Goal: Task Accomplishment & Management: Manage account settings

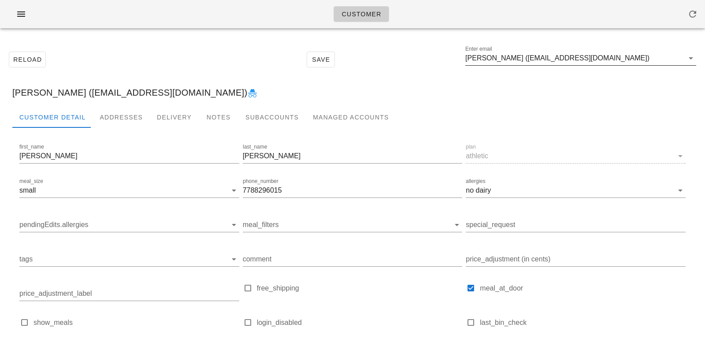
click at [621, 56] on input "Sharon Wong (sharona5256@gmail.com)" at bounding box center [574, 58] width 219 height 14
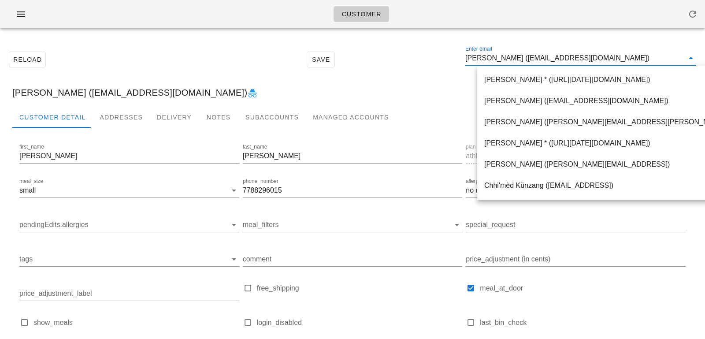
paste input "[PERSON_NAME][EMAIL_ADDRESS][PERSON_NAME][DOMAIN_NAME]"
type input "[PERSON_NAME][EMAIL_ADDRESS][PERSON_NAME][DOMAIN_NAME]"
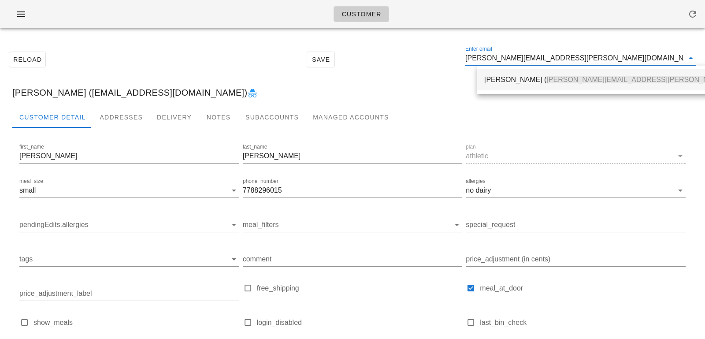
click at [546, 81] on span "[PERSON_NAME][EMAIL_ADDRESS][PERSON_NAME][DOMAIN_NAME]" at bounding box center [663, 79] width 235 height 7
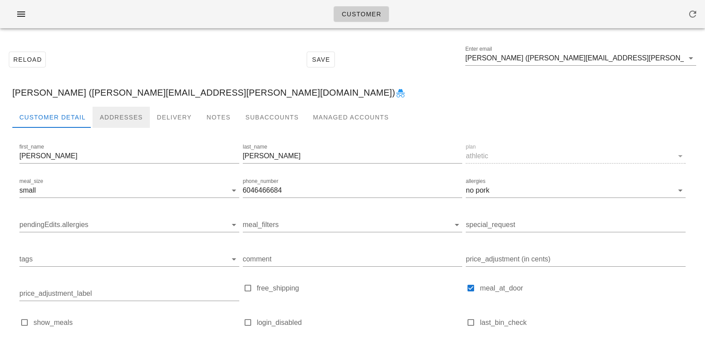
click at [123, 122] on div "Addresses" at bounding box center [121, 117] width 57 height 21
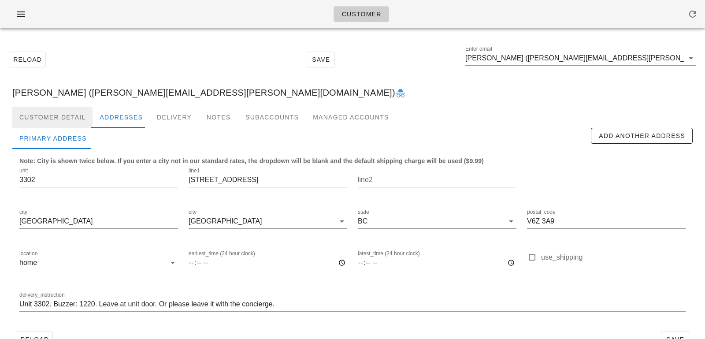
click at [73, 119] on div "Customer Detail" at bounding box center [52, 117] width 80 height 21
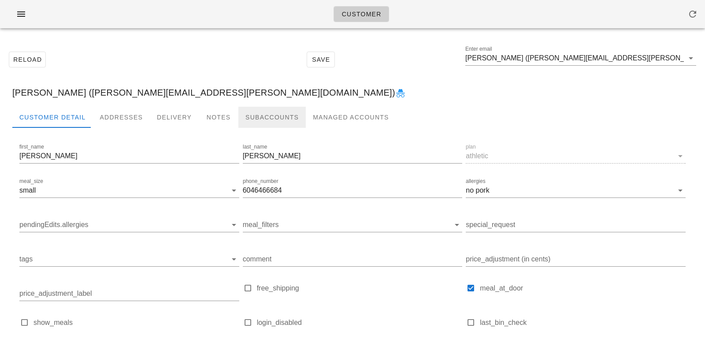
click at [243, 116] on div "Subaccounts" at bounding box center [271, 117] width 67 height 21
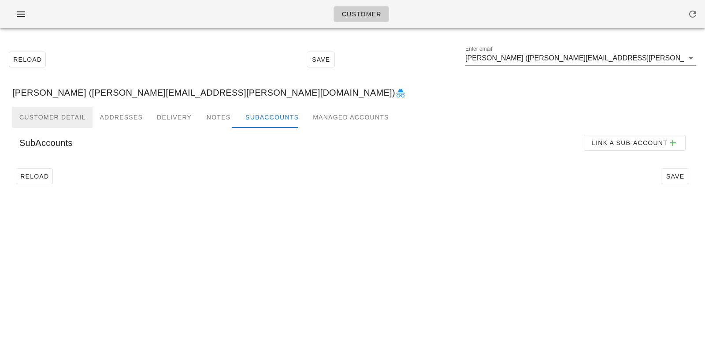
click at [72, 115] on div "Customer Detail" at bounding box center [52, 117] width 80 height 21
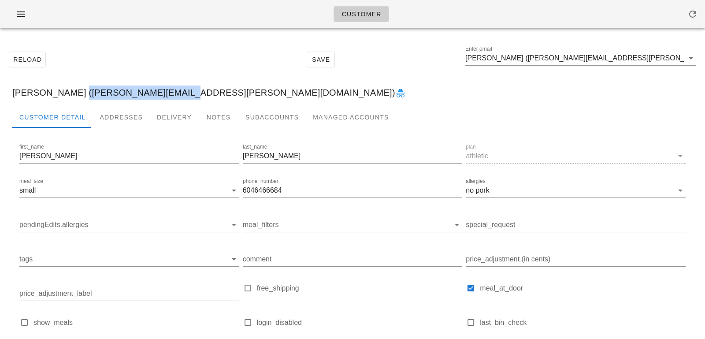
drag, startPoint x: 72, startPoint y: 93, endPoint x: 167, endPoint y: 93, distance: 94.8
click at [167, 93] on div "Reza Ghaemi (ghaemi.reza@gmail.com)" at bounding box center [352, 92] width 695 height 28
copy div "ghaemi.reza@gmail.com"
click at [620, 53] on input "Reza Ghaemi (ghaemi.reza@gmail.com)" at bounding box center [574, 58] width 219 height 14
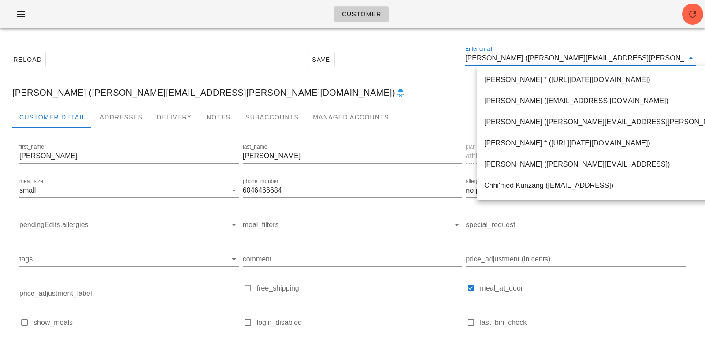
paste input "jackyle2123@gmail.com"
type input "jackyle2123@gmail.com"
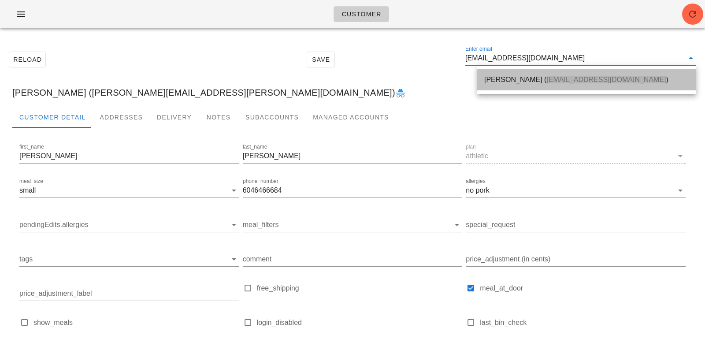
click at [546, 79] on span "Jackyle2123@gmail.com" at bounding box center [605, 79] width 119 height 7
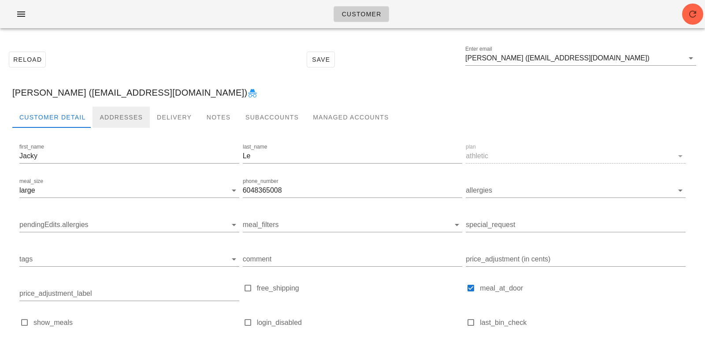
click at [121, 115] on div "Addresses" at bounding box center [121, 117] width 57 height 21
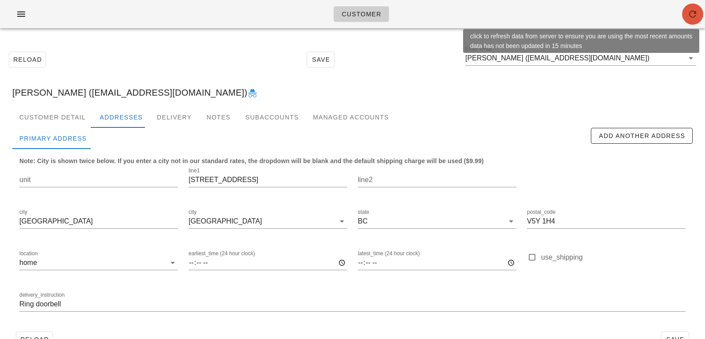
click at [688, 17] on icon "button" at bounding box center [692, 14] width 11 height 11
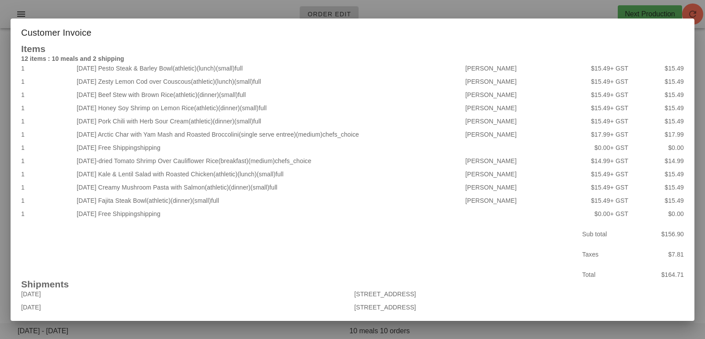
click at [560, 14] on div at bounding box center [352, 169] width 705 height 339
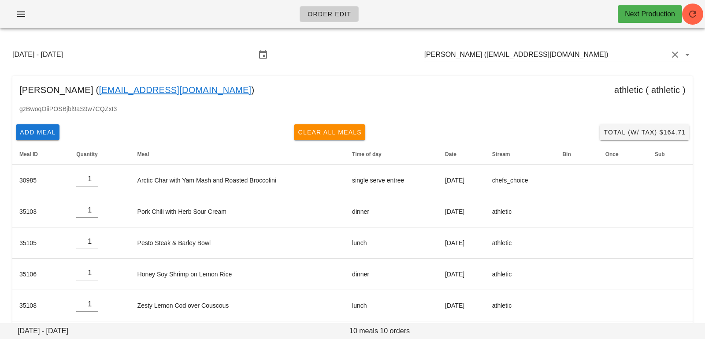
click at [672, 53] on button "Clear Customer" at bounding box center [675, 54] width 11 height 11
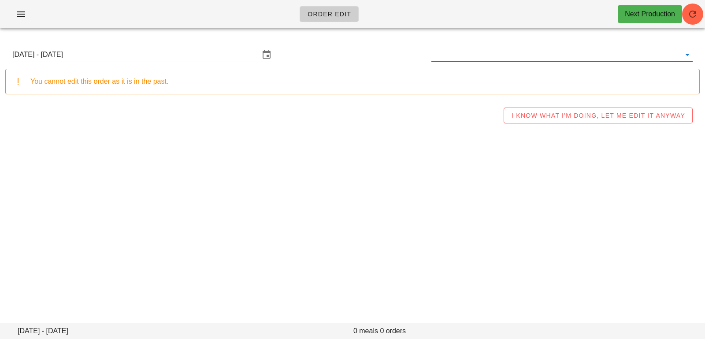
paste input "[PERSON_NAME][EMAIL_ADDRESS][PERSON_NAME][DOMAIN_NAME]"
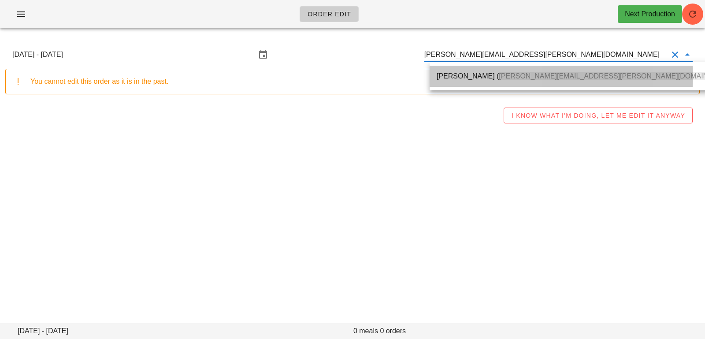
drag, startPoint x: 470, startPoint y: 71, endPoint x: 249, endPoint y: 4, distance: 230.7
click at [470, 71] on div "Reza Ghaemi ( ghaemi.reza@gmail.com )" at bounding box center [587, 76] width 300 height 19
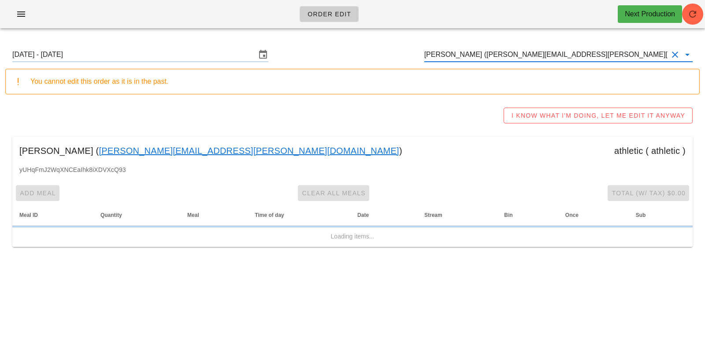
type input "[PERSON_NAME] ([PERSON_NAME][EMAIL_ADDRESS][PERSON_NAME][DOMAIN_NAME])"
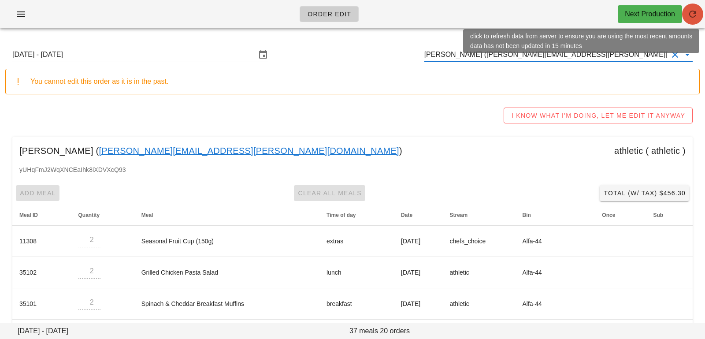
click at [696, 19] on icon "button" at bounding box center [692, 14] width 11 height 11
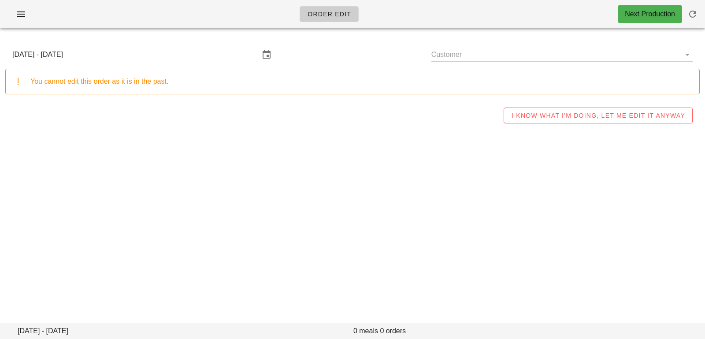
type input "[PERSON_NAME] ([PERSON_NAME][EMAIL_ADDRESS][PERSON_NAME][DOMAIN_NAME])"
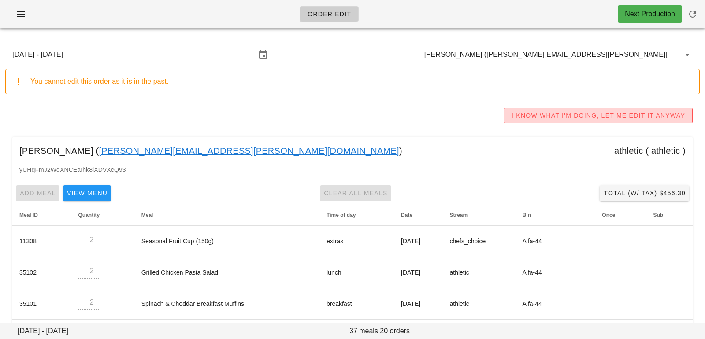
click at [580, 117] on span "I KNOW WHAT I'M DOING, LET ME EDIT IT ANYWAY" at bounding box center [598, 115] width 174 height 7
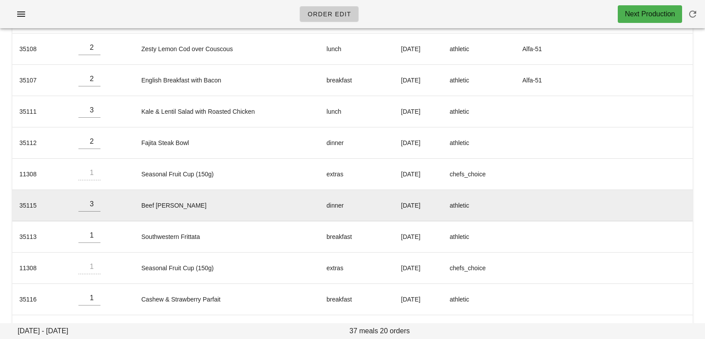
scroll to position [432, 0]
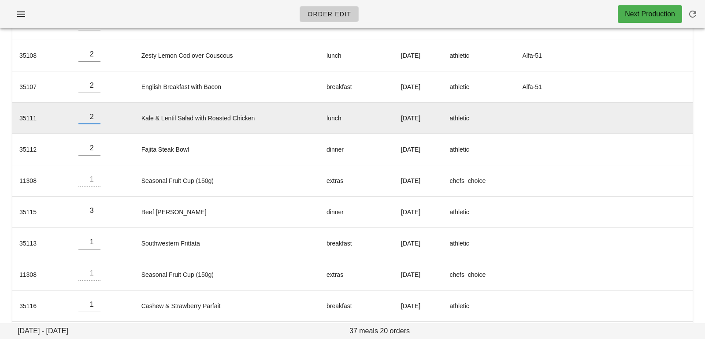
click at [95, 116] on input "2" at bounding box center [89, 117] width 22 height 14
click at [95, 116] on input "1" at bounding box center [89, 117] width 22 height 14
type input "0"
click at [95, 116] on input "0" at bounding box center [89, 117] width 22 height 14
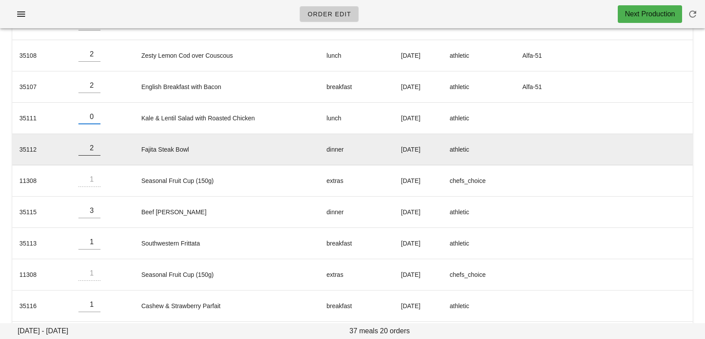
click at [93, 149] on input "1" at bounding box center [89, 148] width 22 height 14
type input "0"
click at [93, 149] on input "0" at bounding box center [89, 148] width 22 height 14
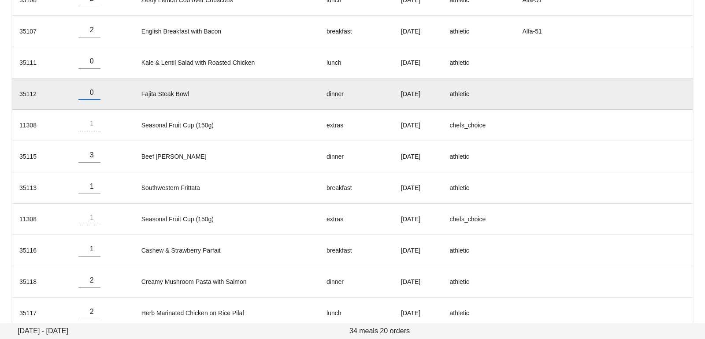
scroll to position [499, 0]
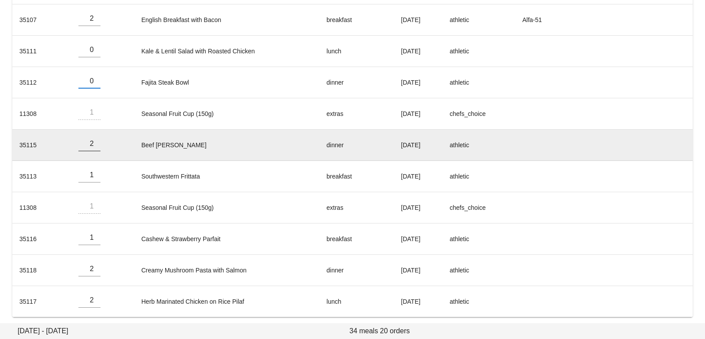
click at [93, 141] on input "2" at bounding box center [89, 144] width 22 height 14
click at [93, 141] on input "1" at bounding box center [89, 144] width 22 height 14
type input "0"
click at [93, 141] on input "0" at bounding box center [89, 144] width 22 height 14
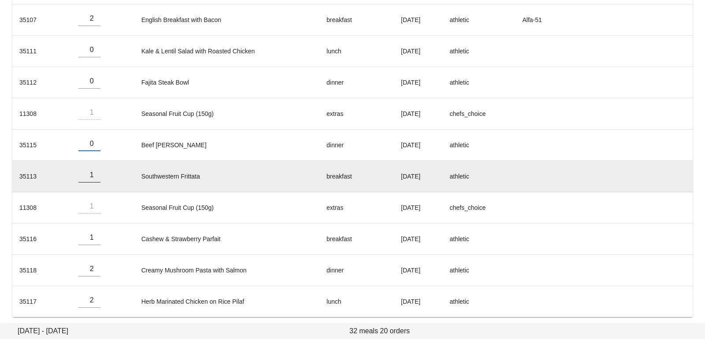
type input "0"
click at [94, 172] on input "0" at bounding box center [89, 175] width 22 height 14
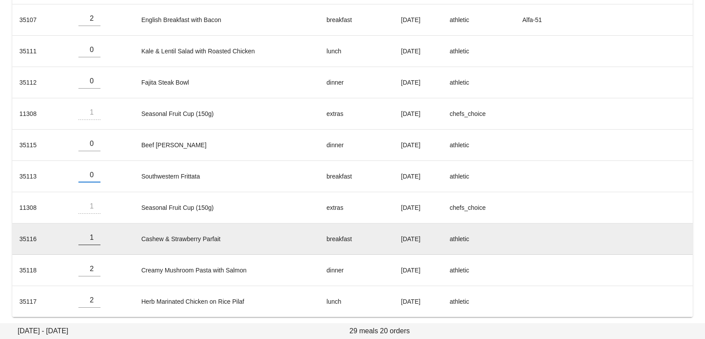
type input "0"
click at [94, 236] on input "0" at bounding box center [89, 237] width 22 height 14
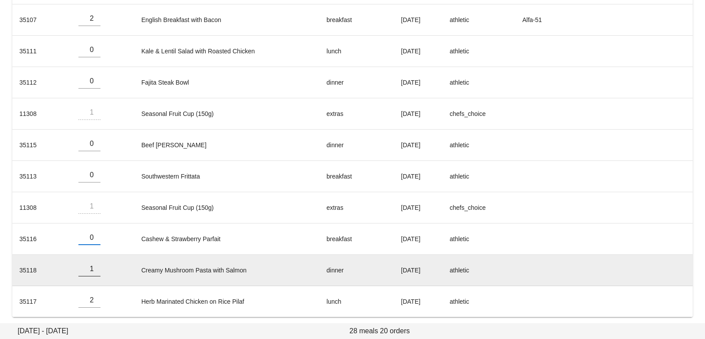
click at [93, 266] on input "1" at bounding box center [89, 269] width 22 height 14
type input "0"
click at [93, 266] on input "0" at bounding box center [89, 269] width 22 height 14
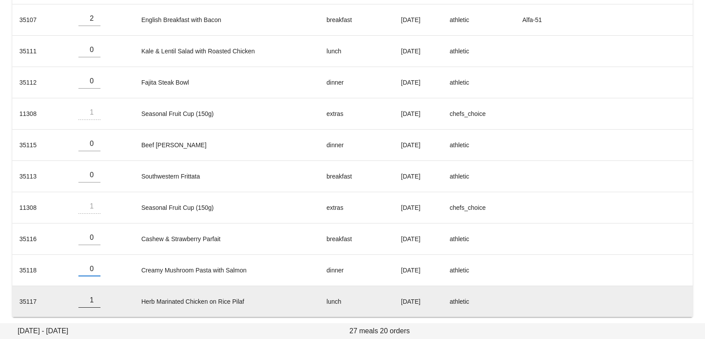
click at [94, 299] on input "1" at bounding box center [89, 300] width 22 height 14
type input "0"
click at [94, 299] on input "0" at bounding box center [89, 300] width 22 height 14
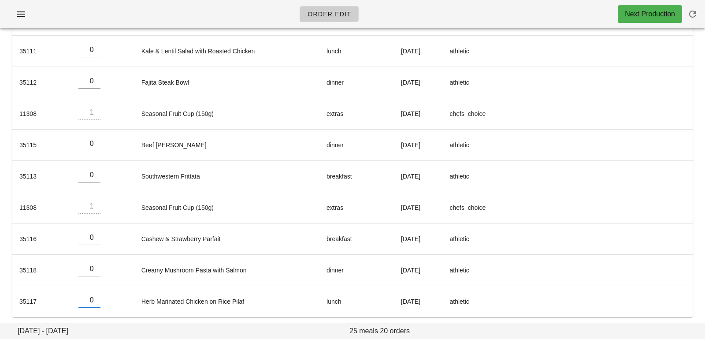
scroll to position [212, 0]
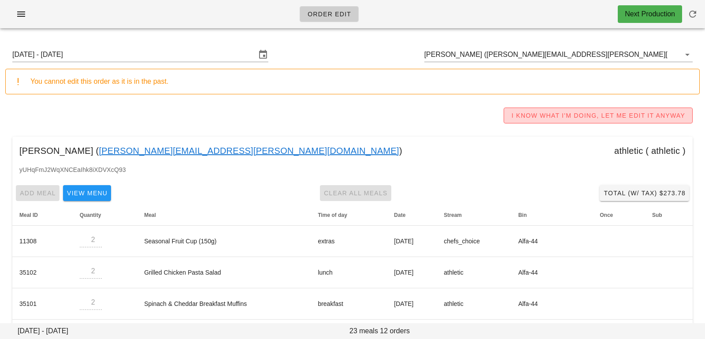
click at [527, 117] on span "I KNOW WHAT I'M DOING, LET ME EDIT IT ANYWAY" at bounding box center [598, 115] width 174 height 7
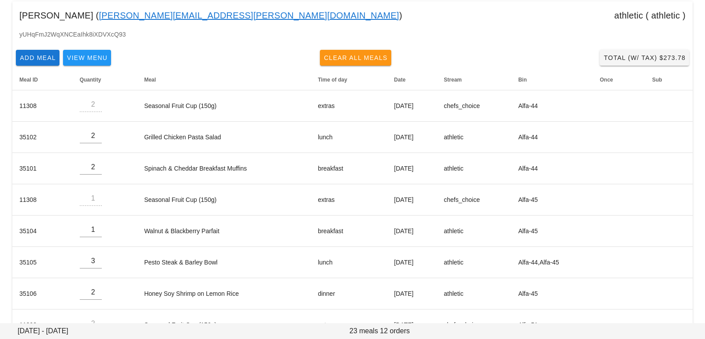
scroll to position [250, 0]
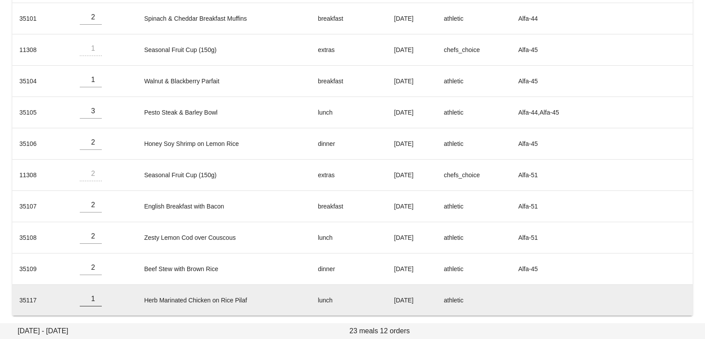
click at [95, 298] on input "1" at bounding box center [91, 299] width 22 height 14
type input "0"
click at [95, 298] on input "0" at bounding box center [91, 299] width 22 height 14
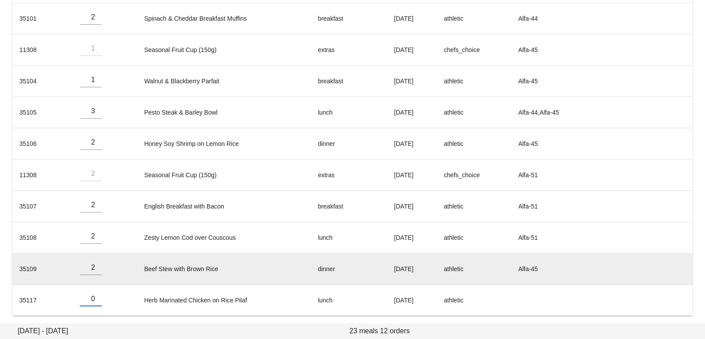
click at [213, 263] on td "Beef Stew with Brown Rice" at bounding box center [224, 268] width 174 height 31
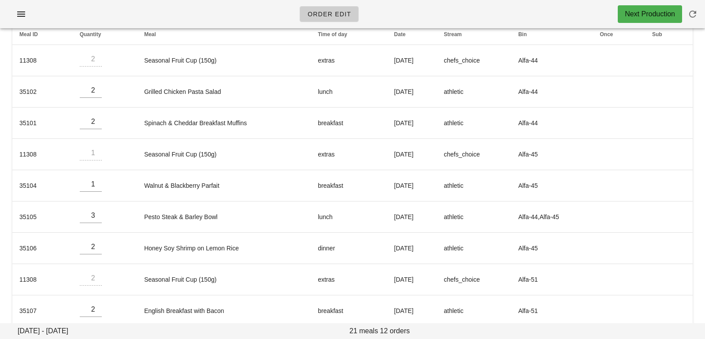
scroll to position [0, 0]
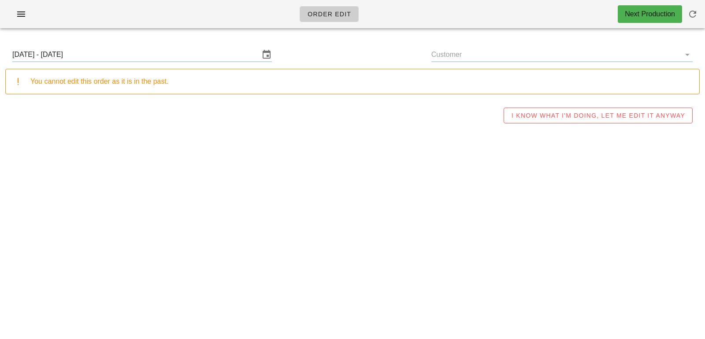
type input "[PERSON_NAME] ([PERSON_NAME][EMAIL_ADDRESS][PERSON_NAME][DOMAIN_NAME])"
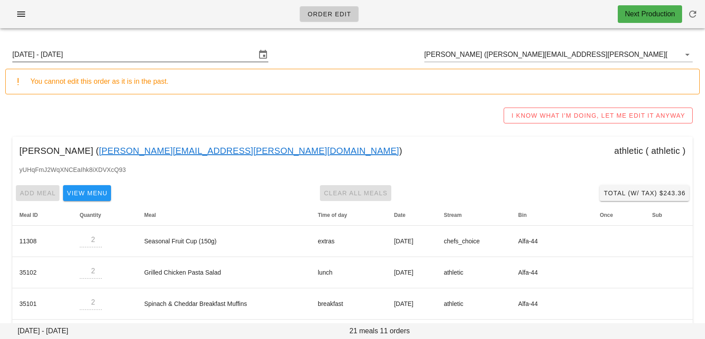
click at [164, 54] on input "[DATE] - [DATE]" at bounding box center [134, 55] width 244 height 14
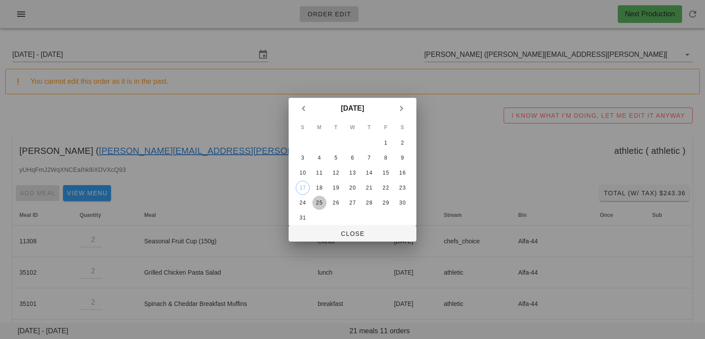
click at [321, 204] on div "25" at bounding box center [319, 203] width 14 height 6
click at [327, 226] on button "Close" at bounding box center [353, 234] width 128 height 16
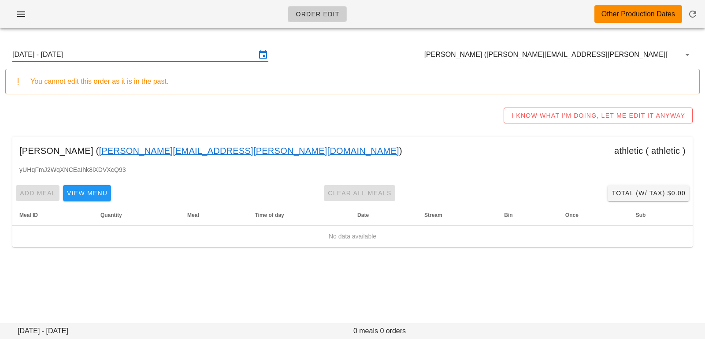
click at [157, 57] on input "Sunday August 24 - Saturday August 30" at bounding box center [134, 55] width 244 height 14
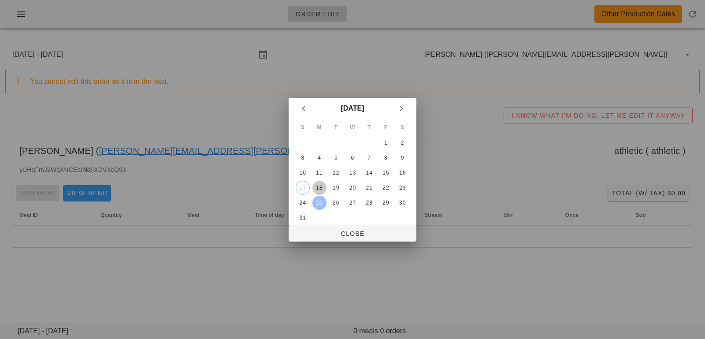
click at [323, 185] on div "18" at bounding box center [319, 188] width 14 height 6
click at [332, 231] on span "Close" at bounding box center [353, 233] width 114 height 7
type input "Sunday August 17 - Saturday August 23"
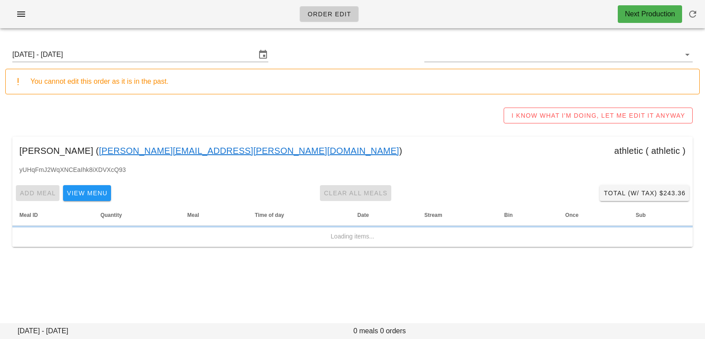
type input "[PERSON_NAME] ([PERSON_NAME][EMAIL_ADDRESS][PERSON_NAME][DOMAIN_NAME])"
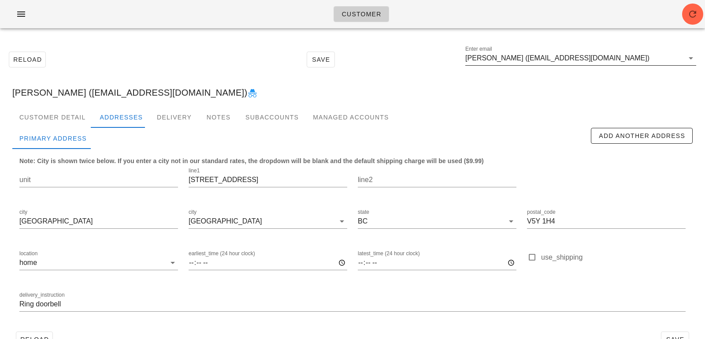
click at [620, 64] on input "[PERSON_NAME] ([EMAIL_ADDRESS][DOMAIN_NAME])" at bounding box center [574, 58] width 219 height 14
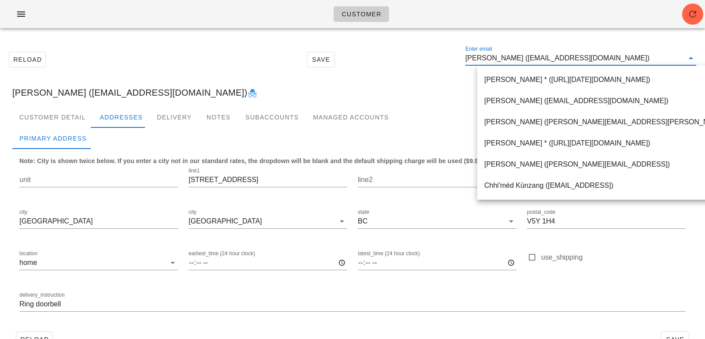
paste input "[PERSON_NAME]"
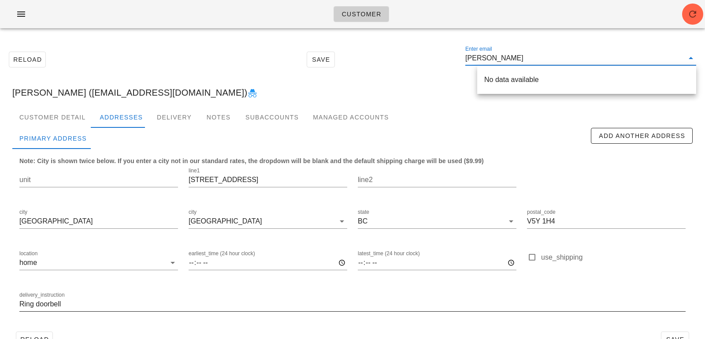
type input "[PERSON_NAME]"
click at [694, 15] on icon "button" at bounding box center [692, 14] width 11 height 11
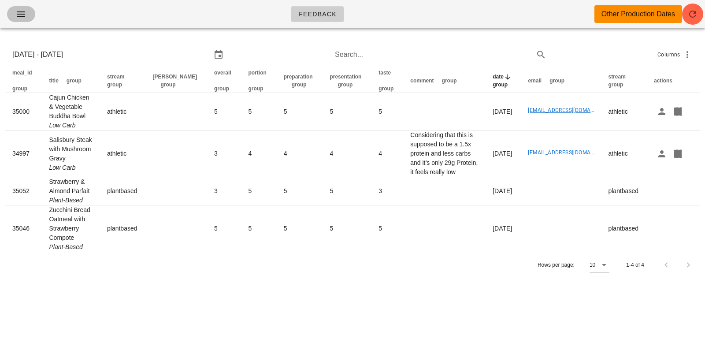
click at [26, 14] on icon "button" at bounding box center [21, 14] width 11 height 11
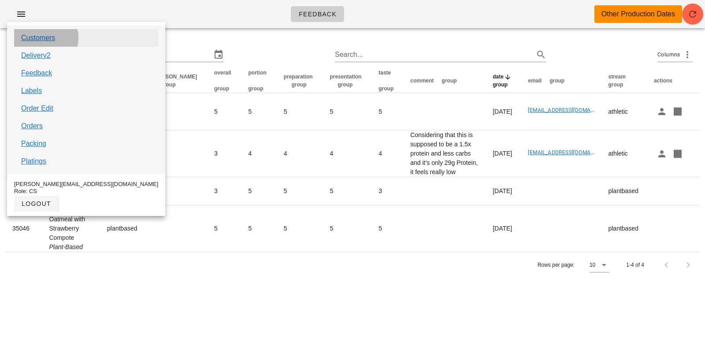
click at [47, 39] on link "Customers" at bounding box center [38, 38] width 34 height 11
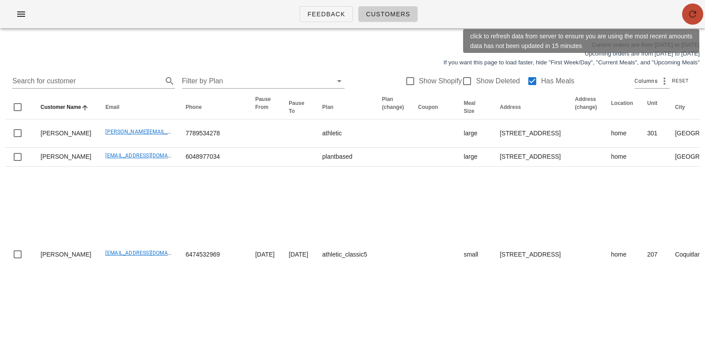
click at [696, 13] on icon "button" at bounding box center [692, 14] width 11 height 11
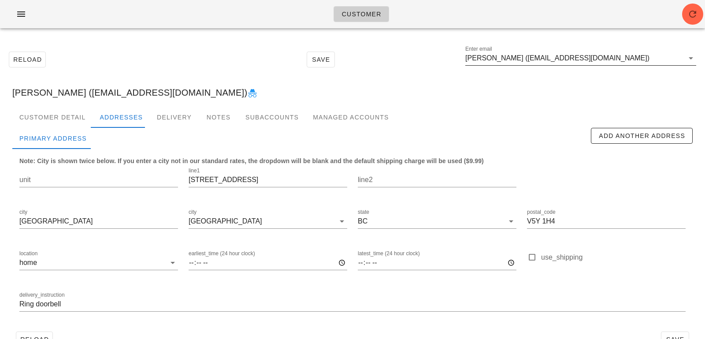
click at [571, 57] on input "[PERSON_NAME] ([EMAIL_ADDRESS][DOMAIN_NAME])" at bounding box center [574, 58] width 219 height 14
click at [597, 58] on input "[PERSON_NAME] ([EMAIL_ADDRESS][DOMAIN_NAME])" at bounding box center [574, 58] width 219 height 14
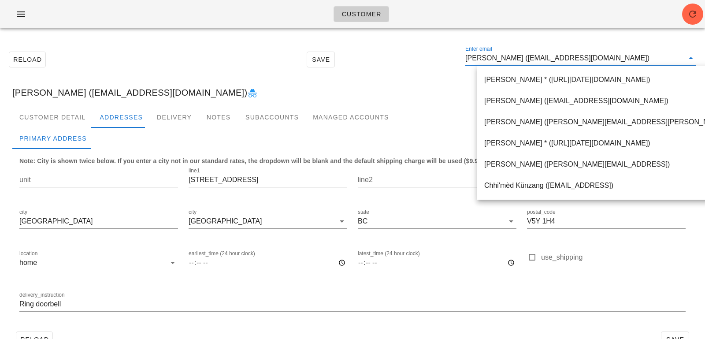
scroll to position [0, 0]
drag, startPoint x: 597, startPoint y: 59, endPoint x: 395, endPoint y: 56, distance: 201.9
click at [397, 58] on div "Reload Save Enter email [PERSON_NAME] ([EMAIL_ADDRESS][DOMAIN_NAME])" at bounding box center [352, 60] width 695 height 38
paste input "[EMAIL_ADDRESS][DOMAIN_NAME]"
type input "[EMAIL_ADDRESS][DOMAIN_NAME]"
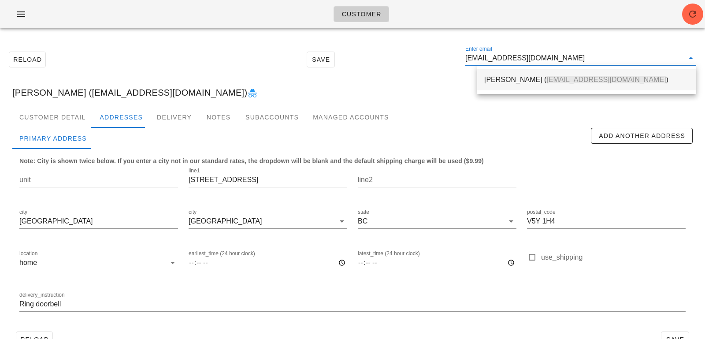
click at [501, 80] on div "Arlo Adams ( arlocadams@gmail.com )" at bounding box center [586, 79] width 205 height 8
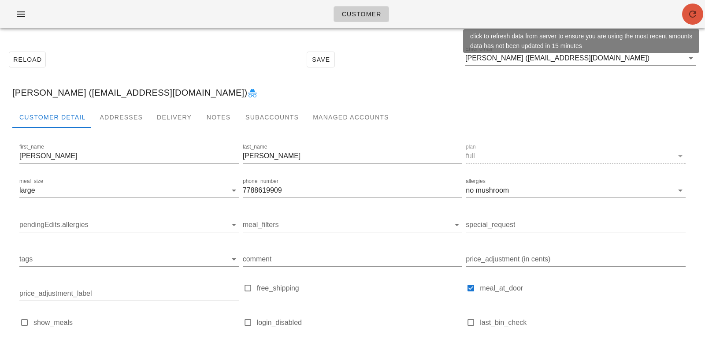
click at [694, 13] on icon "button" at bounding box center [692, 14] width 11 height 11
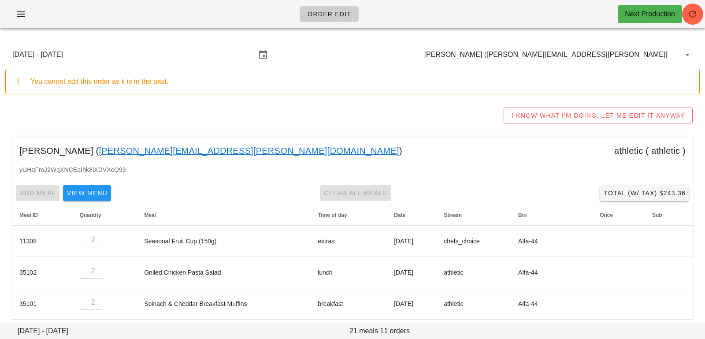
click at [595, 59] on input "Reza Ghaemi (ghaemi.reza@gmail.com)" at bounding box center [546, 55] width 244 height 14
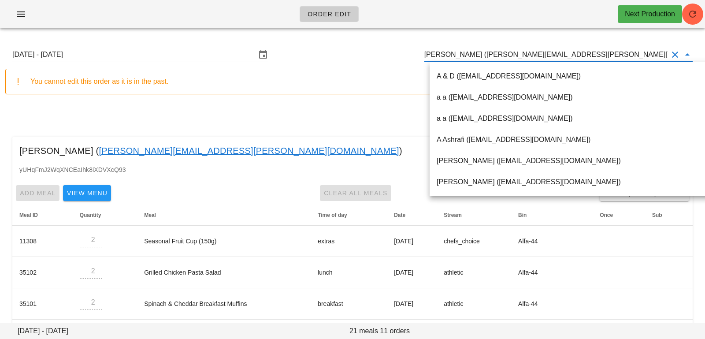
paste input "[EMAIL_ADDRESS][DOMAIN_NAME]"
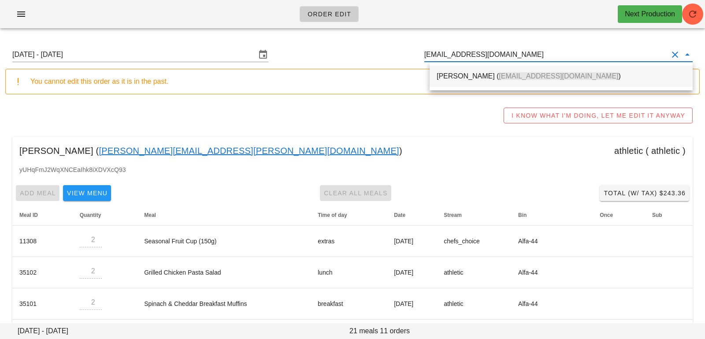
click at [548, 74] on span "[EMAIL_ADDRESS][DOMAIN_NAME]" at bounding box center [558, 75] width 119 height 7
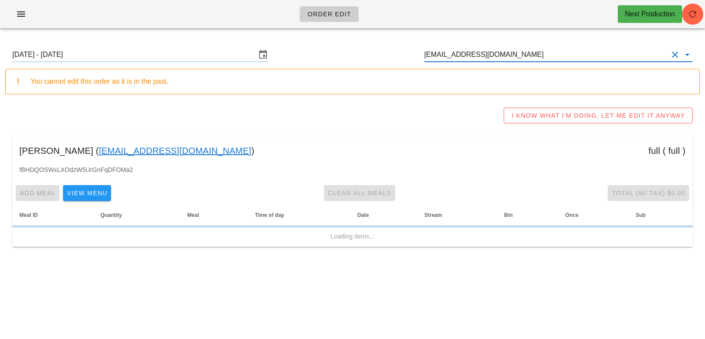
type input "[PERSON_NAME] ([EMAIL_ADDRESS][DOMAIN_NAME])"
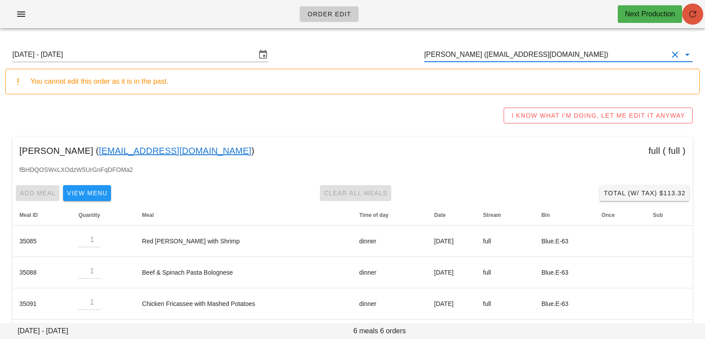
click at [692, 15] on icon "button" at bounding box center [692, 14] width 11 height 11
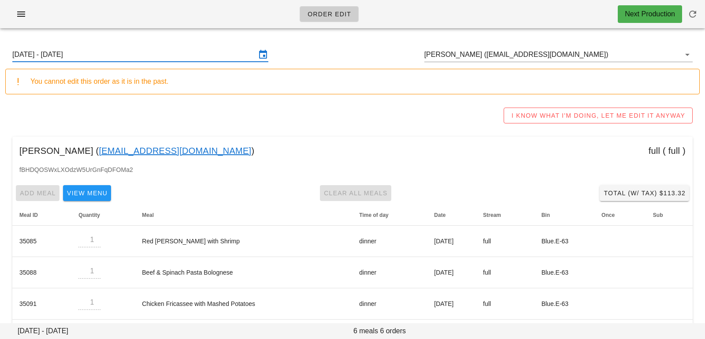
click at [216, 53] on input "Sunday August 17 - Saturday August 23" at bounding box center [134, 55] width 244 height 14
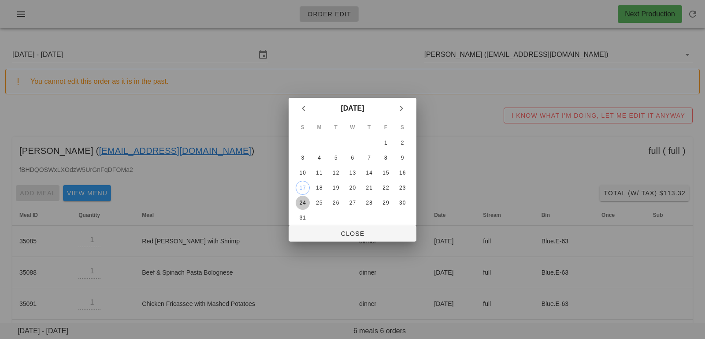
click at [305, 204] on div "24" at bounding box center [303, 203] width 14 height 6
click at [311, 236] on span "Close" at bounding box center [353, 233] width 114 height 7
type input "Sunday August 24 - Saturday August 30"
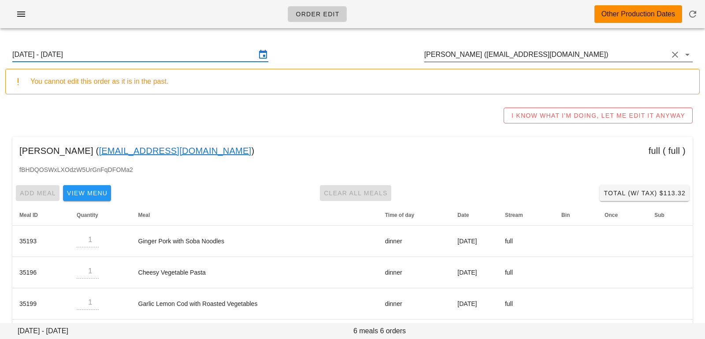
click at [568, 52] on input "[PERSON_NAME] ([EMAIL_ADDRESS][DOMAIN_NAME])" at bounding box center [546, 55] width 244 height 14
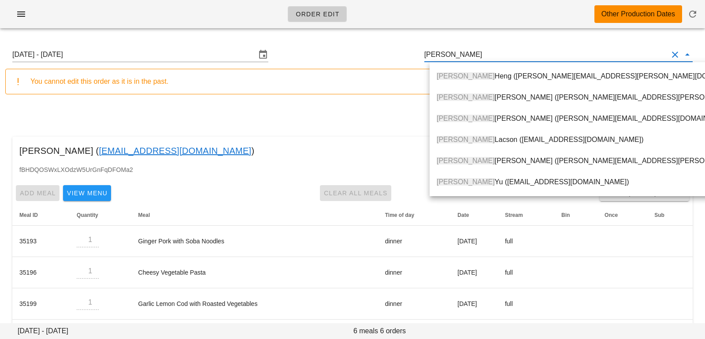
click at [570, 80] on div "Kenneth Heng (kenneth.heng@gmail.com)" at bounding box center [616, 76] width 358 height 8
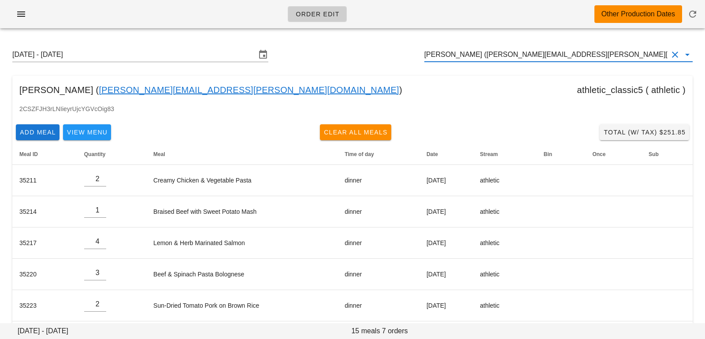
type input "Kenneth Heng (kenneth.heng@gmail.com)"
click at [205, 46] on div "Sunday August 24 - Saturday August 30 Kenneth Heng (kenneth.heng@gmail.com)" at bounding box center [352, 55] width 695 height 28
click at [209, 55] on input "Sunday August 24 - Saturday August 30" at bounding box center [134, 55] width 244 height 14
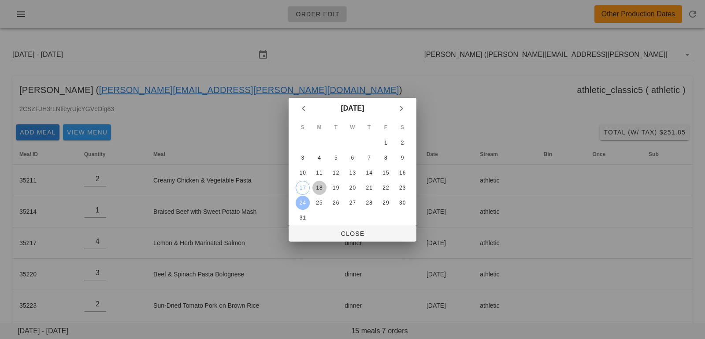
drag, startPoint x: 321, startPoint y: 184, endPoint x: 324, endPoint y: 213, distance: 29.6
click at [321, 185] on div "18" at bounding box center [319, 188] width 14 height 6
click at [329, 242] on div at bounding box center [352, 169] width 705 height 339
click at [330, 233] on span "Close" at bounding box center [353, 233] width 114 height 7
type input "Sunday August 17 - Saturday August 23"
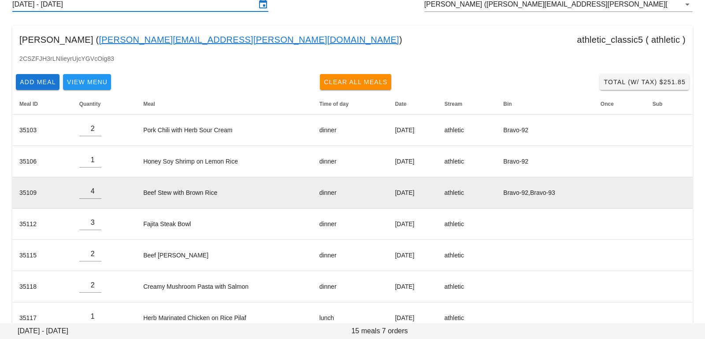
scroll to position [70, 0]
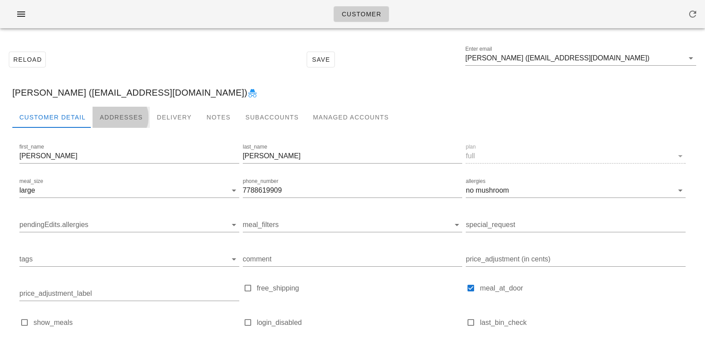
click at [113, 117] on div "Addresses" at bounding box center [121, 117] width 57 height 21
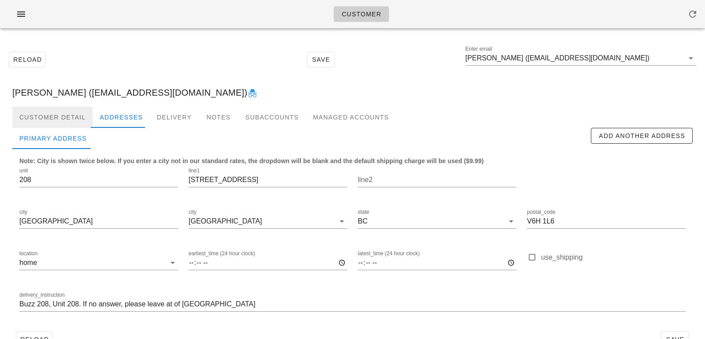
click at [78, 109] on div "Customer Detail" at bounding box center [52, 117] width 80 height 21
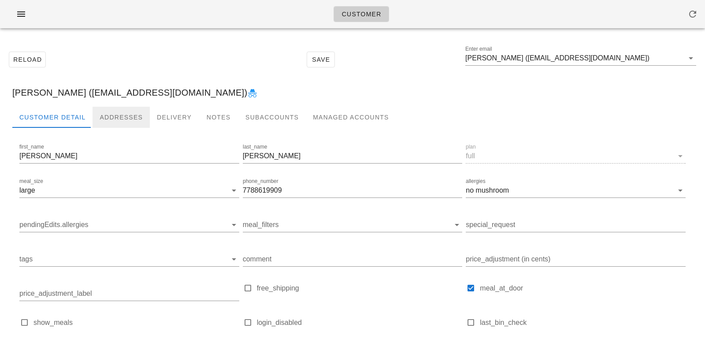
click at [111, 107] on div "Addresses" at bounding box center [121, 117] width 57 height 21
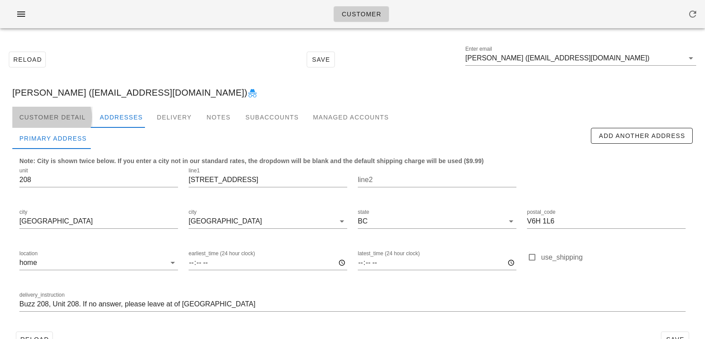
click at [75, 112] on div "Customer Detail" at bounding box center [52, 117] width 80 height 21
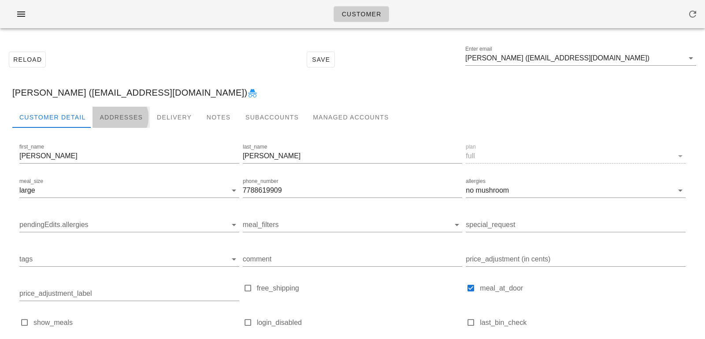
click at [130, 113] on div "Addresses" at bounding box center [121, 117] width 57 height 21
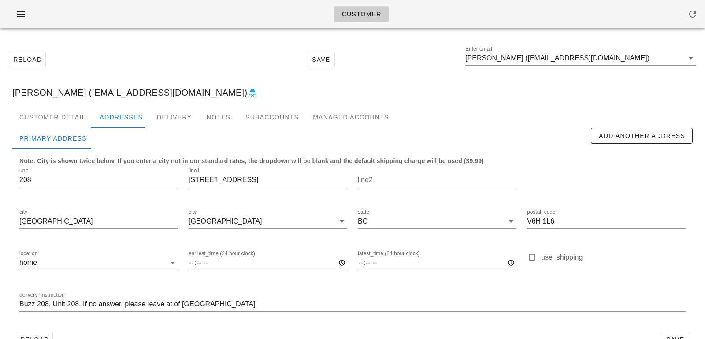
click at [83, 105] on div "[PERSON_NAME] ([EMAIL_ADDRESS][DOMAIN_NAME])" at bounding box center [352, 92] width 695 height 28
click at [80, 109] on div "Customer Detail" at bounding box center [52, 117] width 80 height 21
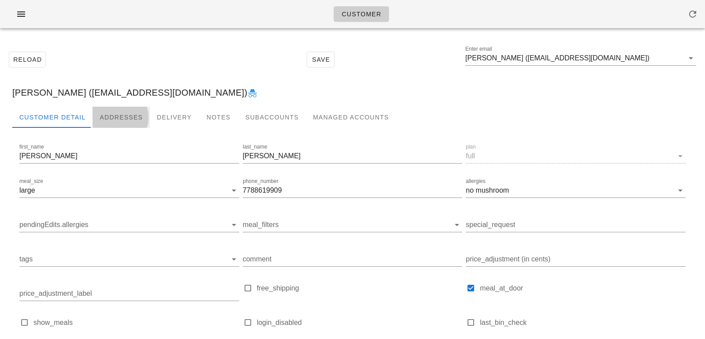
click at [96, 111] on div "Addresses" at bounding box center [121, 117] width 57 height 21
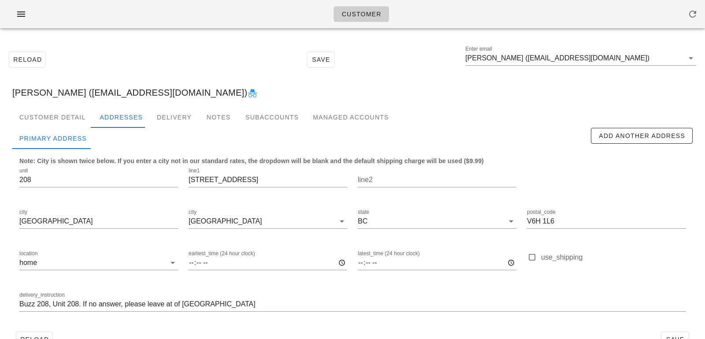
click at [78, 96] on div "[PERSON_NAME] ([EMAIL_ADDRESS][DOMAIN_NAME])" at bounding box center [352, 92] width 695 height 28
drag, startPoint x: 64, startPoint y: 93, endPoint x: 161, endPoint y: 93, distance: 96.5
click at [161, 93] on div "[PERSON_NAME] ([EMAIL_ADDRESS][DOMAIN_NAME])" at bounding box center [352, 92] width 695 height 28
click at [161, 94] on div "[PERSON_NAME] ([EMAIL_ADDRESS][DOMAIN_NAME])" at bounding box center [352, 92] width 695 height 28
drag, startPoint x: 161, startPoint y: 94, endPoint x: 65, endPoint y: 89, distance: 95.8
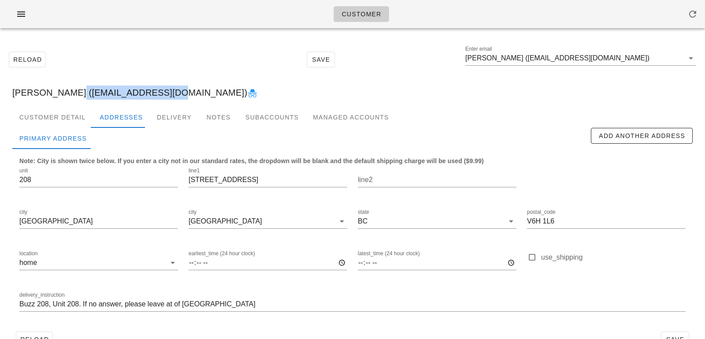
click at [65, 89] on div "[PERSON_NAME] ([EMAIL_ADDRESS][DOMAIN_NAME])" at bounding box center [352, 92] width 695 height 28
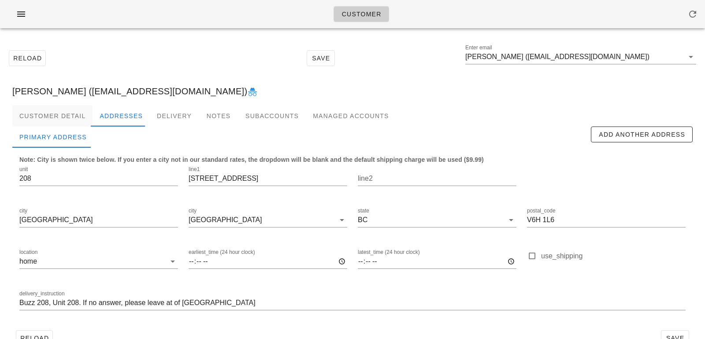
scroll to position [24, 0]
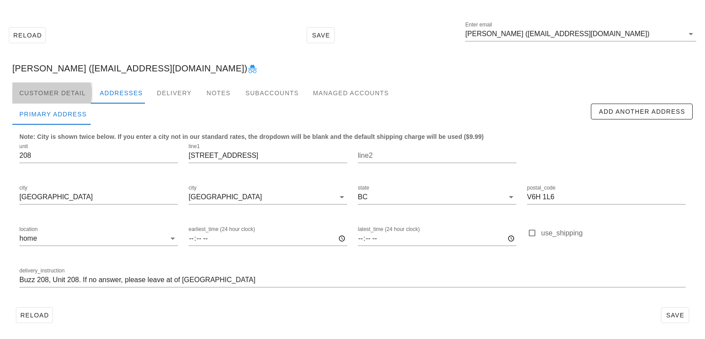
click at [72, 89] on div "Customer Detail" at bounding box center [52, 92] width 80 height 21
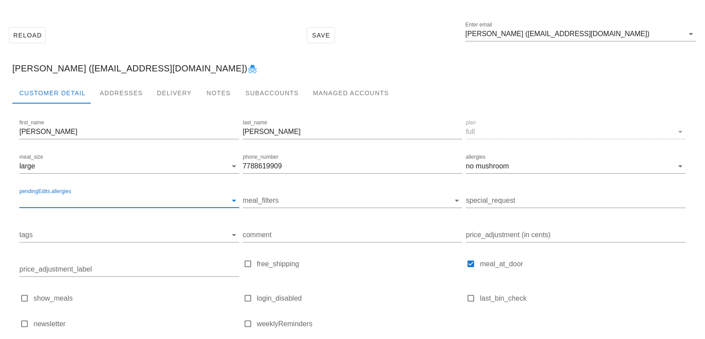
click at [190, 194] on input "pendingEdits.allergies" at bounding box center [122, 200] width 206 height 14
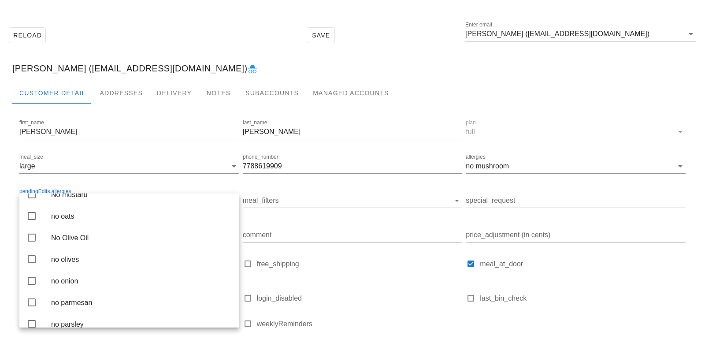
scroll to position [1301, 0]
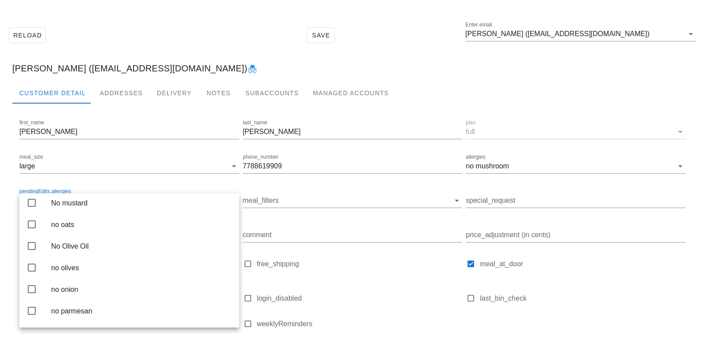
click at [171, 169] on div "no mushroom" at bounding box center [141, 159] width 181 height 19
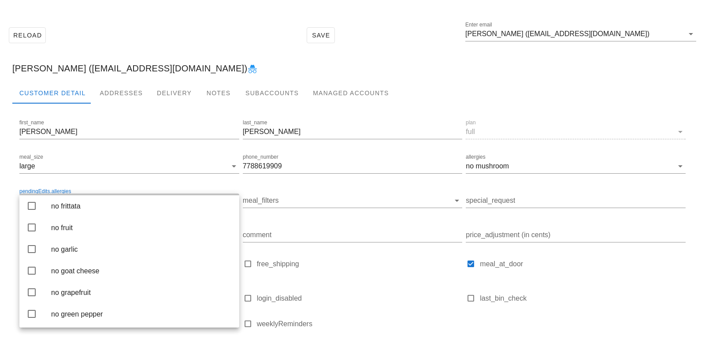
click at [155, 189] on div "no fish" at bounding box center [141, 184] width 181 height 8
click at [219, 38] on div "Reload Save Enter email Arlo Adams (arlocadams@gmail.com)" at bounding box center [352, 35] width 695 height 38
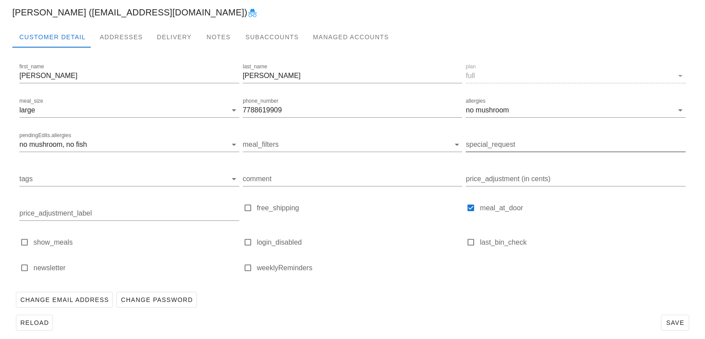
scroll to position [87, 0]
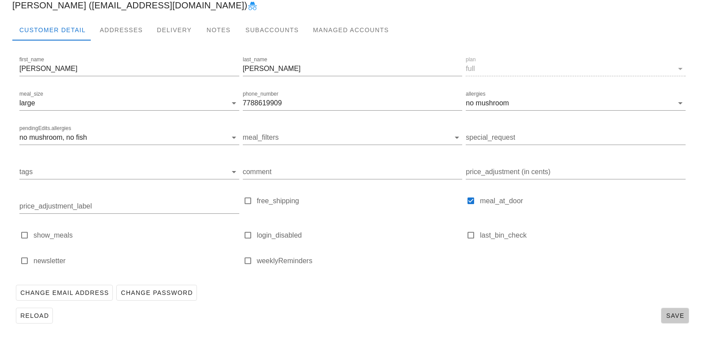
click at [670, 316] on span "Save" at bounding box center [675, 315] width 20 height 7
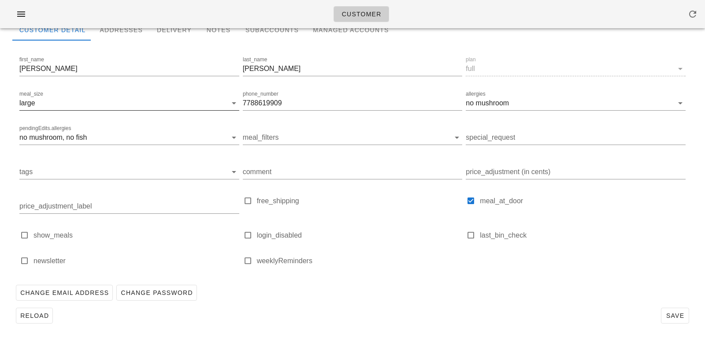
scroll to position [0, 0]
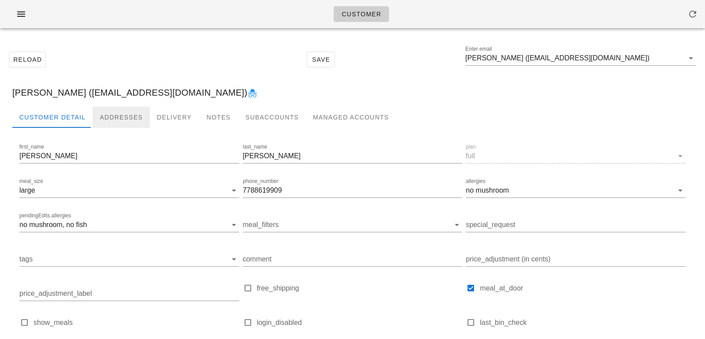
click at [115, 123] on div "Addresses" at bounding box center [121, 117] width 57 height 21
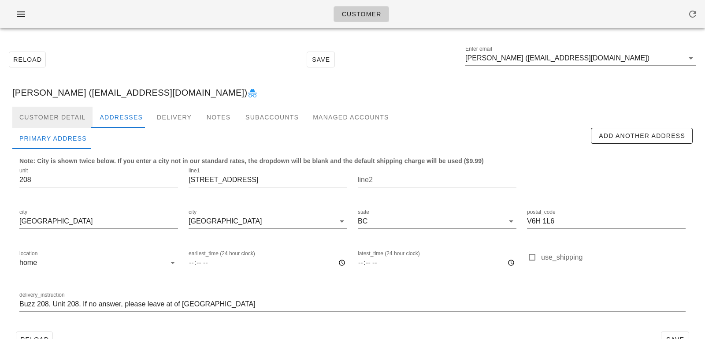
click at [70, 112] on div "Customer Detail" at bounding box center [52, 117] width 80 height 21
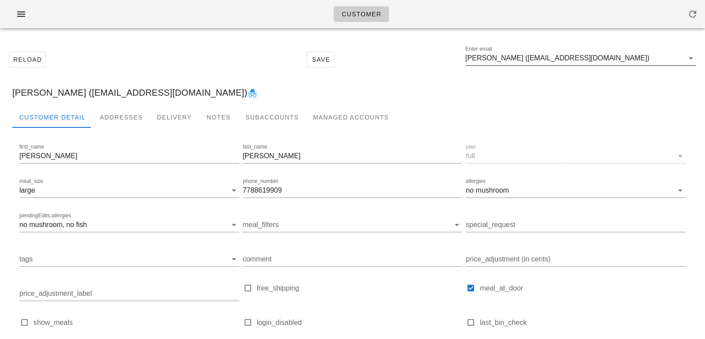
click at [626, 57] on input "[PERSON_NAME] ([EMAIL_ADDRESS][DOMAIN_NAME])" at bounding box center [574, 58] width 219 height 14
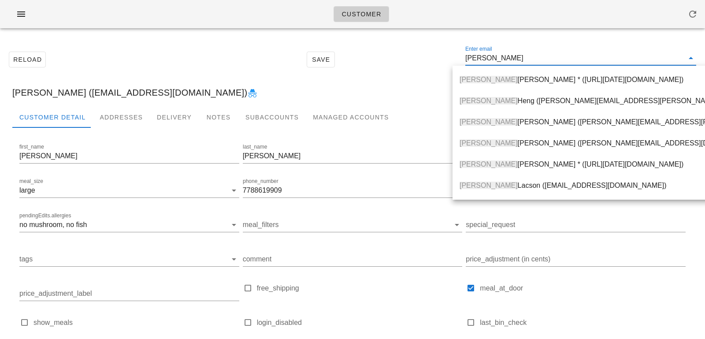
type input "[PERSON_NAME]"
